Goal: Information Seeking & Learning: Compare options

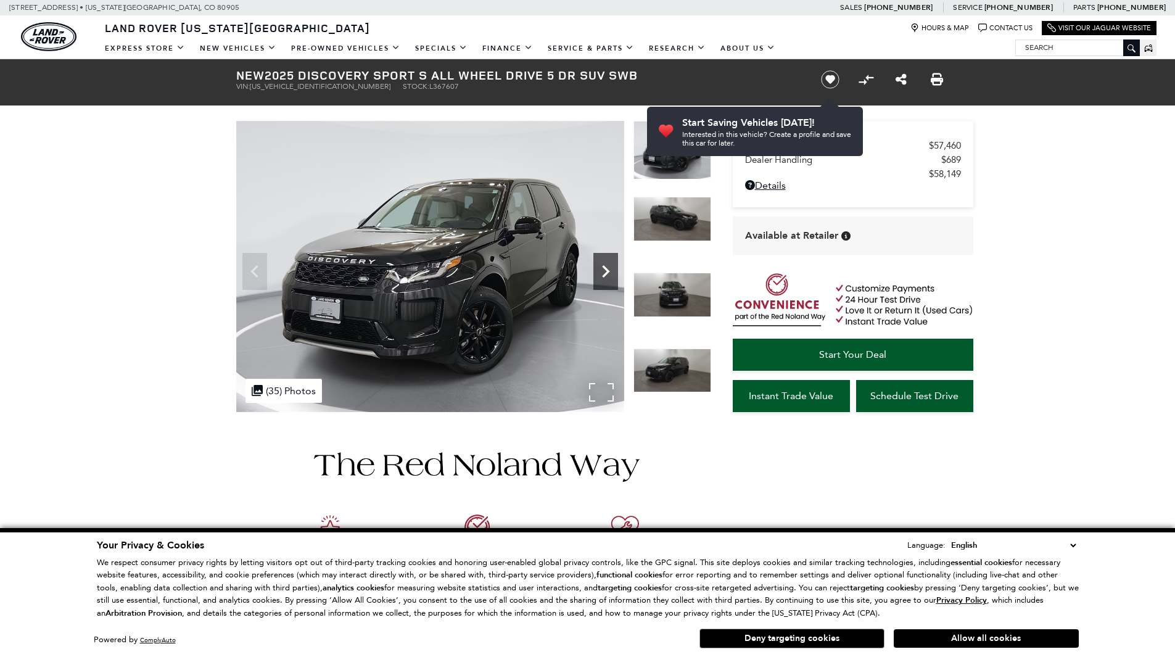
click at [599, 265] on icon "Next" at bounding box center [606, 271] width 25 height 25
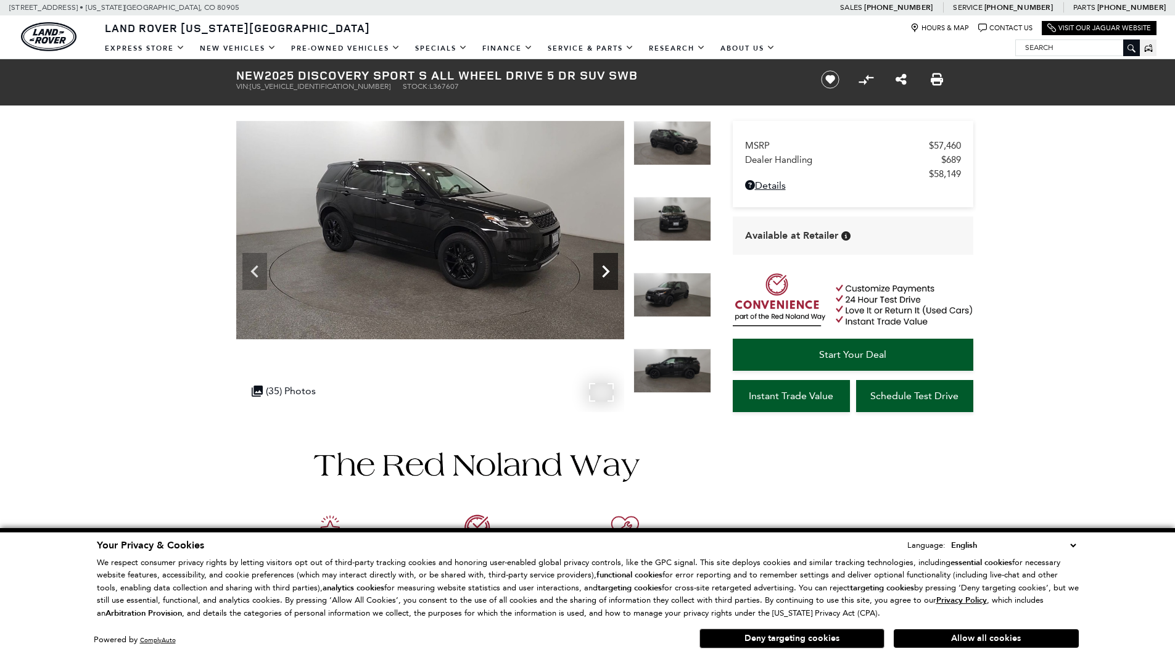
click at [599, 265] on icon "Next" at bounding box center [606, 271] width 25 height 25
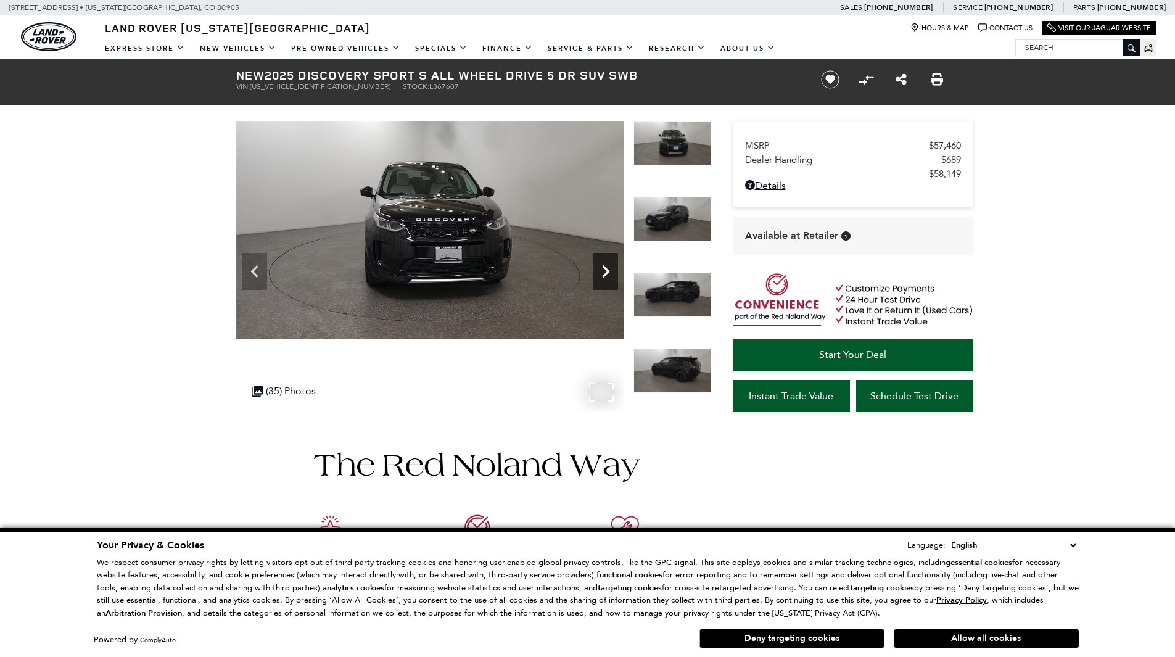
click at [599, 265] on icon "Next" at bounding box center [606, 271] width 25 height 25
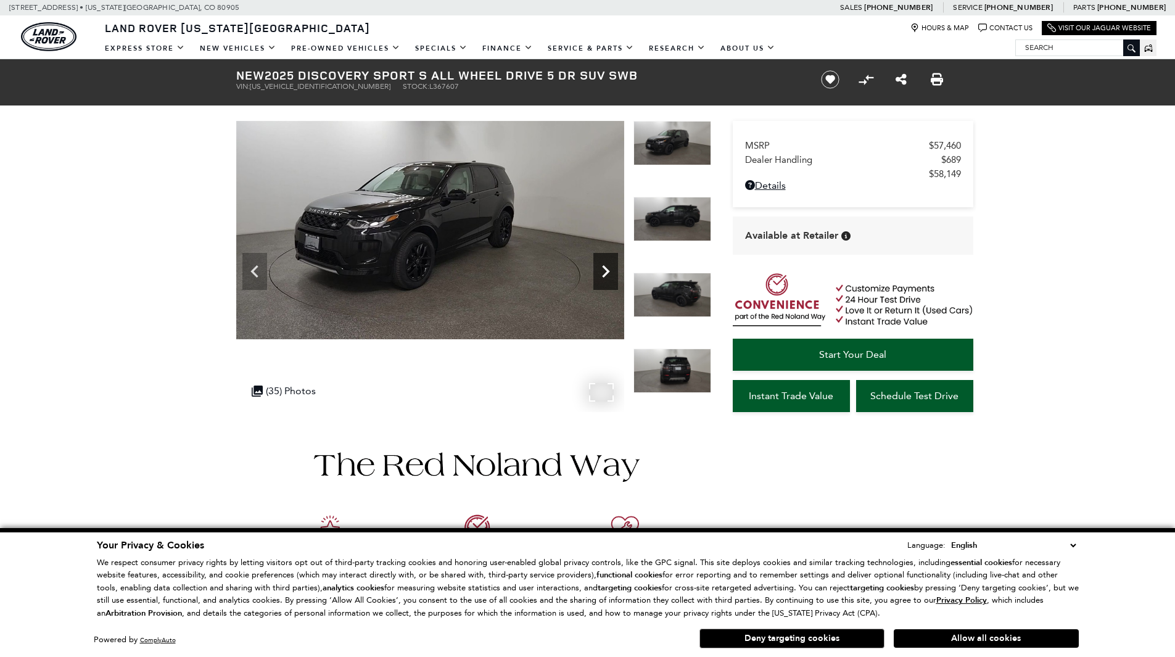
click at [599, 265] on icon "Next" at bounding box center [606, 271] width 25 height 25
